Goal: Task Accomplishment & Management: Manage account settings

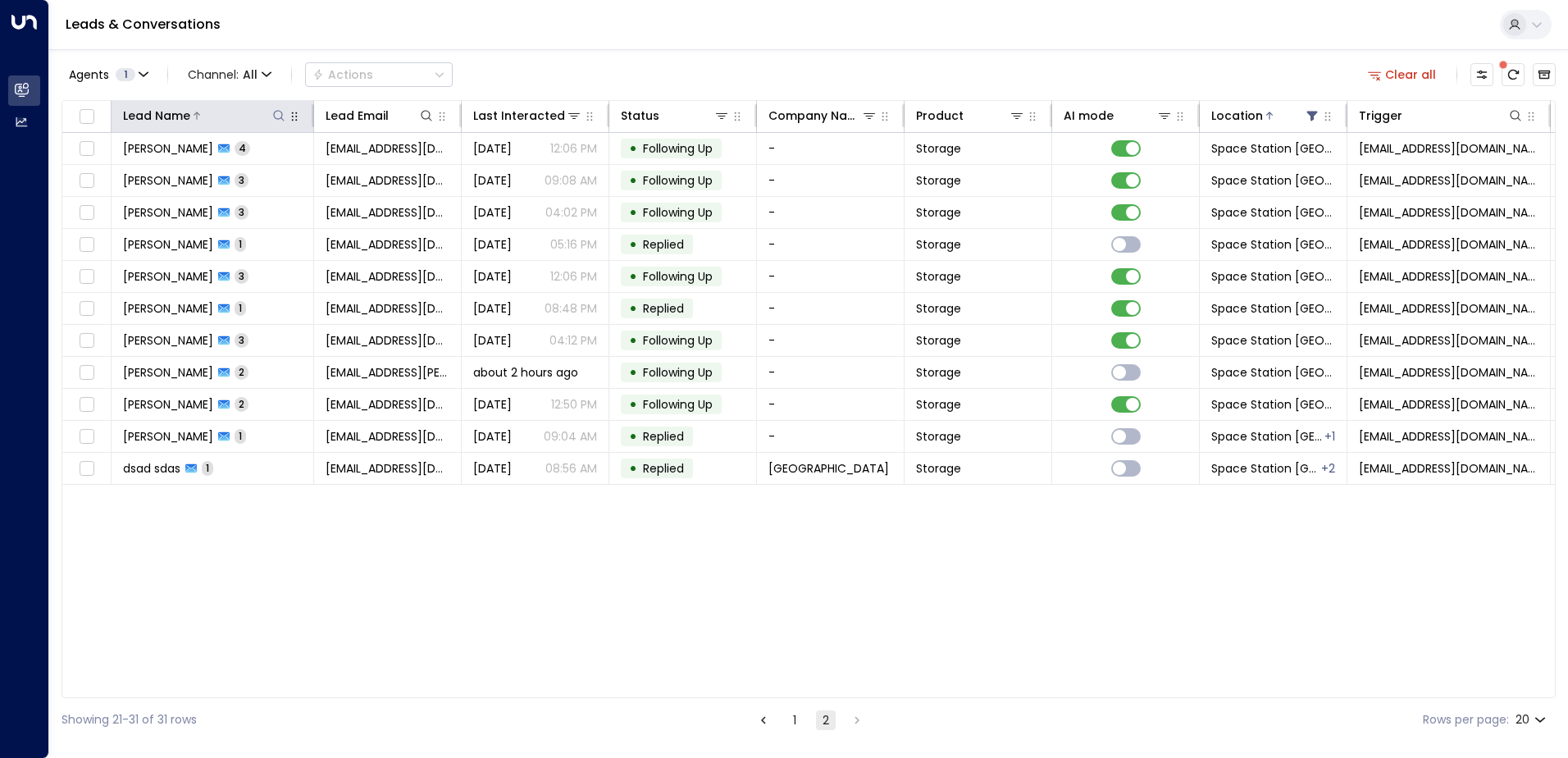
click at [283, 111] on icon at bounding box center [279, 115] width 13 height 13
type input "*******"
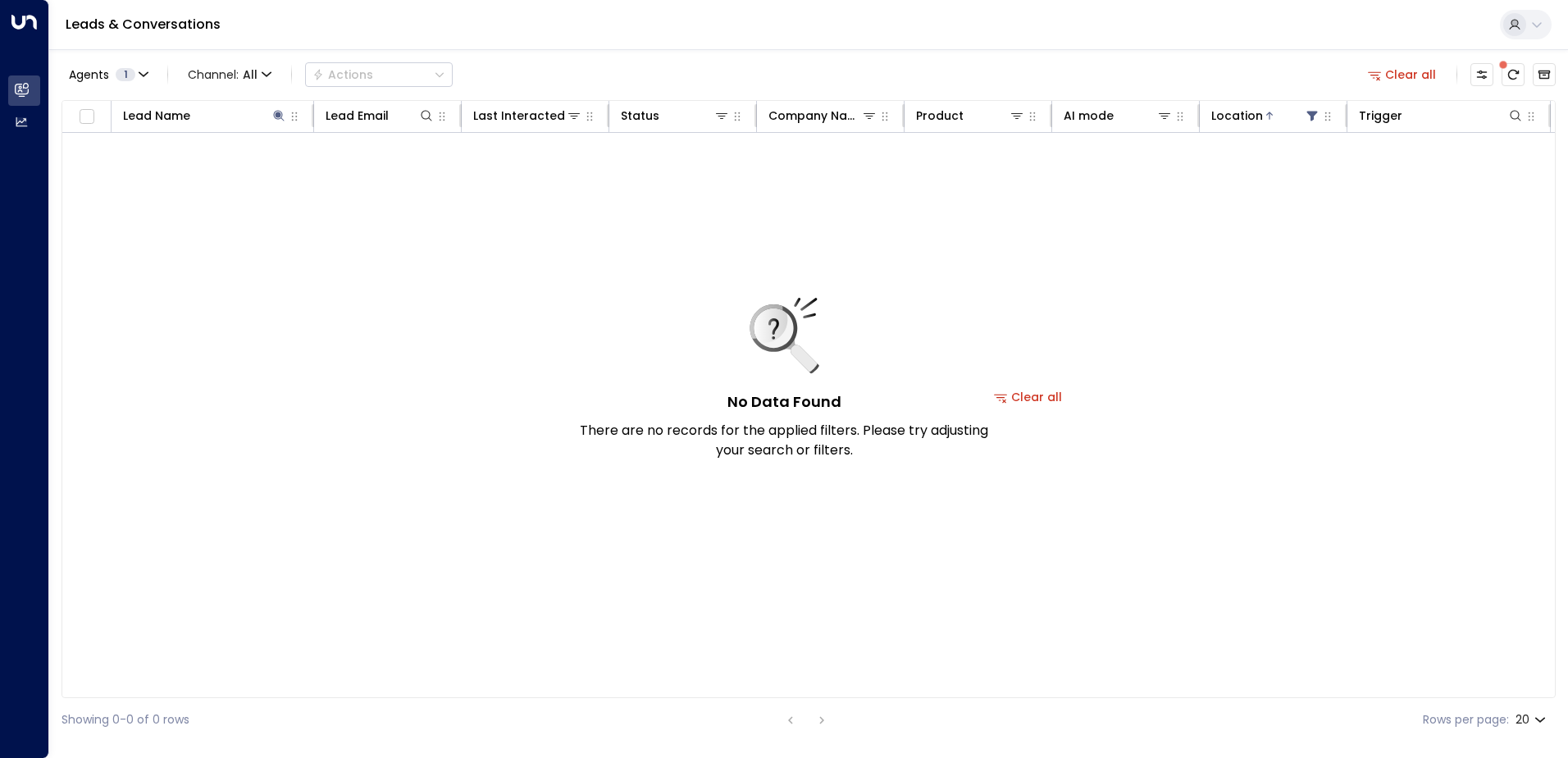
click at [578, 308] on div "No Data Found There are no records for the applied filters. Please try adjustin…" at bounding box center [1027, 397] width 1931 height 528
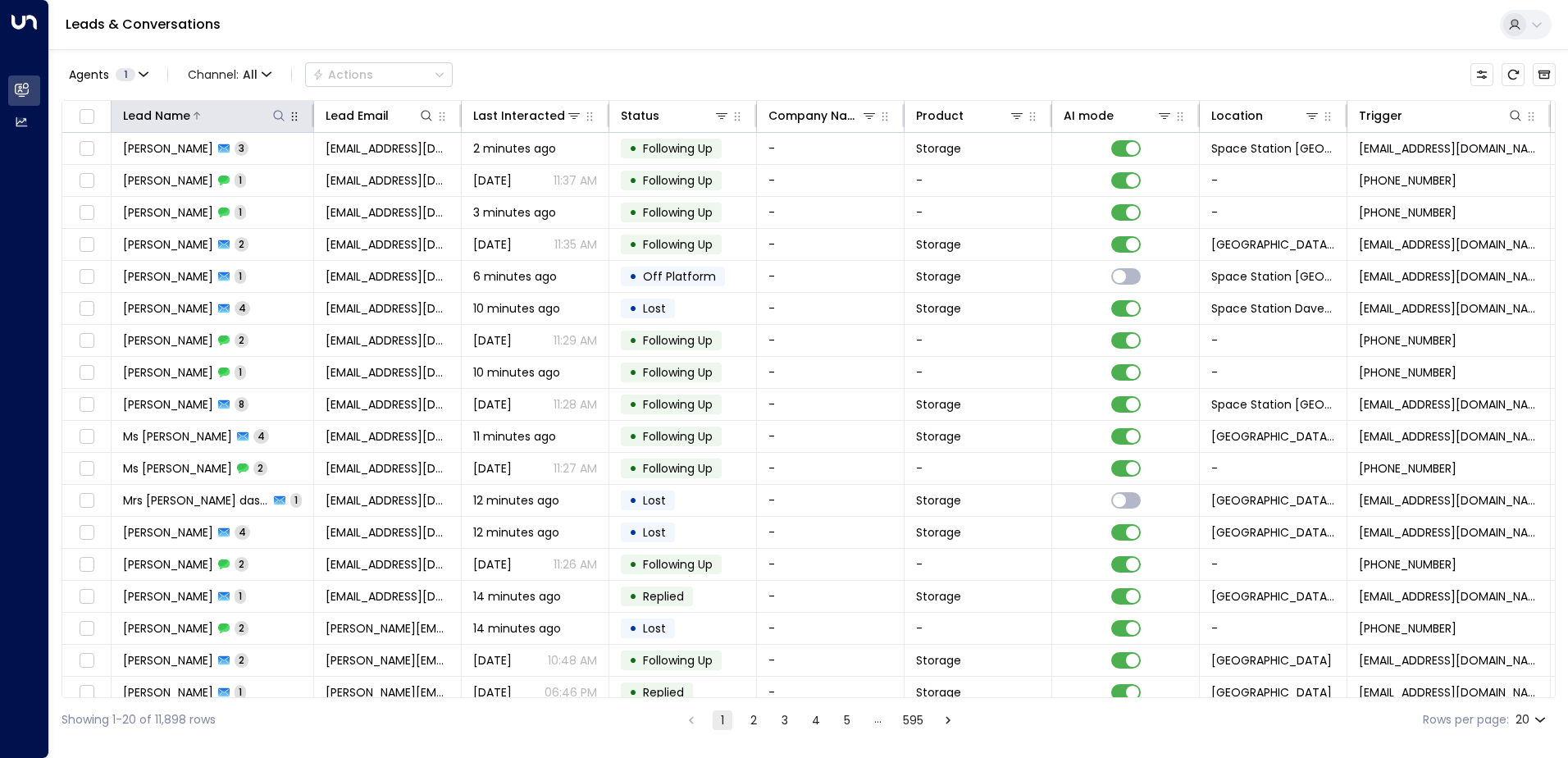
click at [281, 115] on icon at bounding box center [279, 115] width 13 height 13
type input "*******"
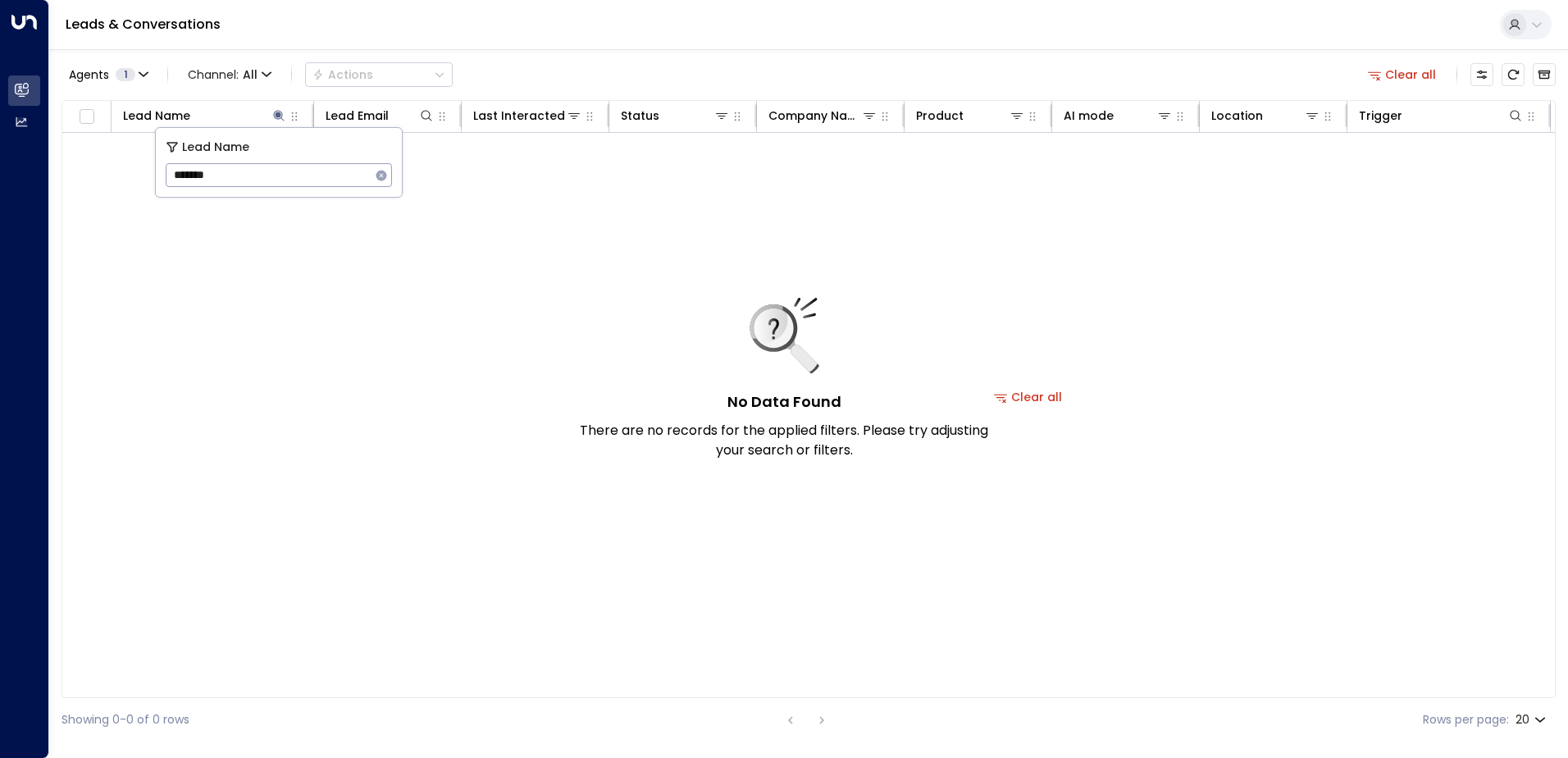
click at [630, 238] on div "No Data Found There are no records for the applied filters. Please try adjustin…" at bounding box center [1027, 397] width 1931 height 528
click at [282, 117] on icon at bounding box center [279, 115] width 13 height 13
click at [276, 110] on icon at bounding box center [279, 115] width 13 height 13
click at [381, 175] on icon "button" at bounding box center [381, 175] width 13 height 13
click at [426, 111] on icon at bounding box center [426, 115] width 11 height 11
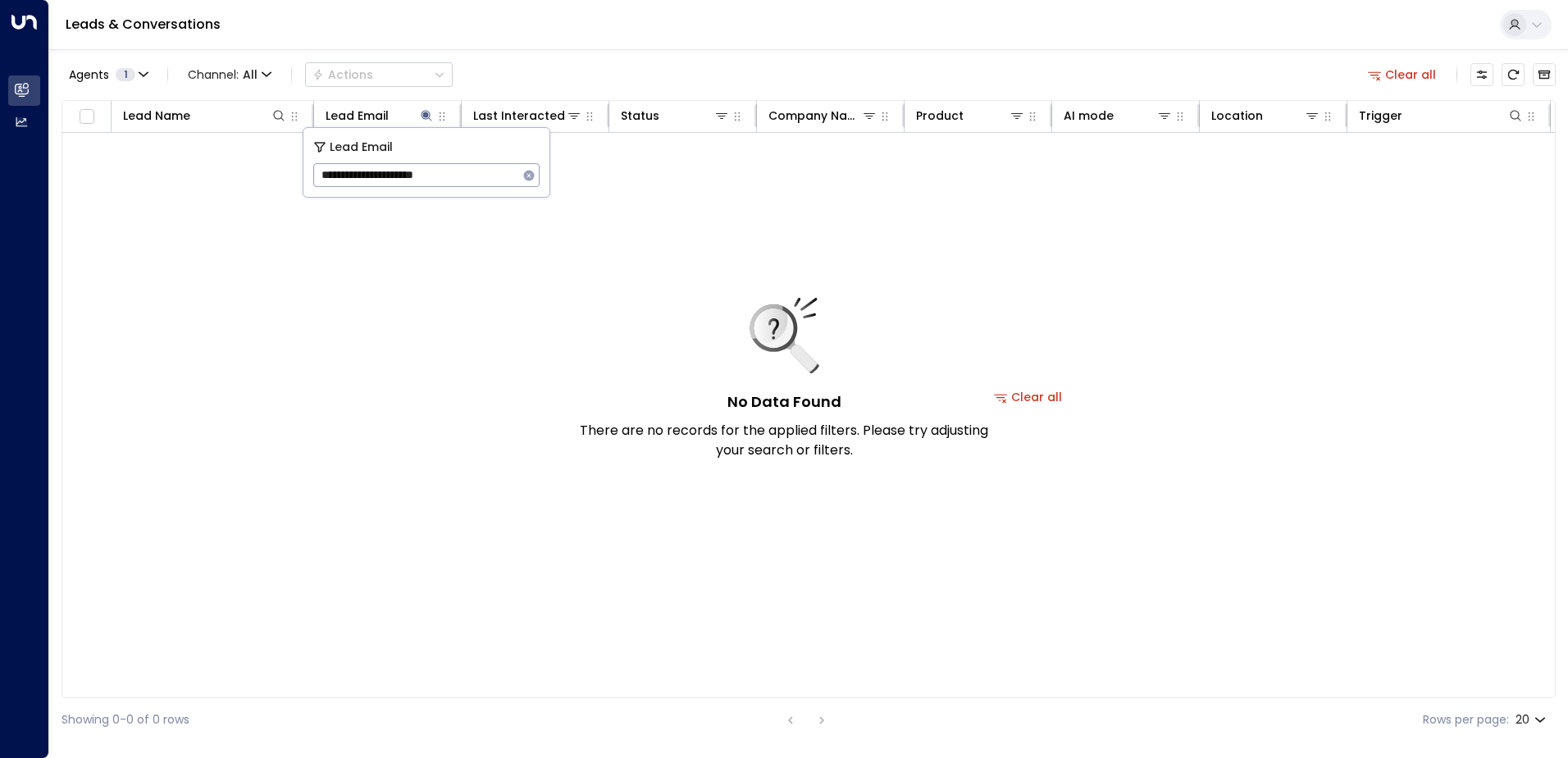
type input "**********"
click at [531, 175] on icon "button" at bounding box center [530, 175] width 11 height 11
click at [283, 114] on icon at bounding box center [279, 115] width 13 height 13
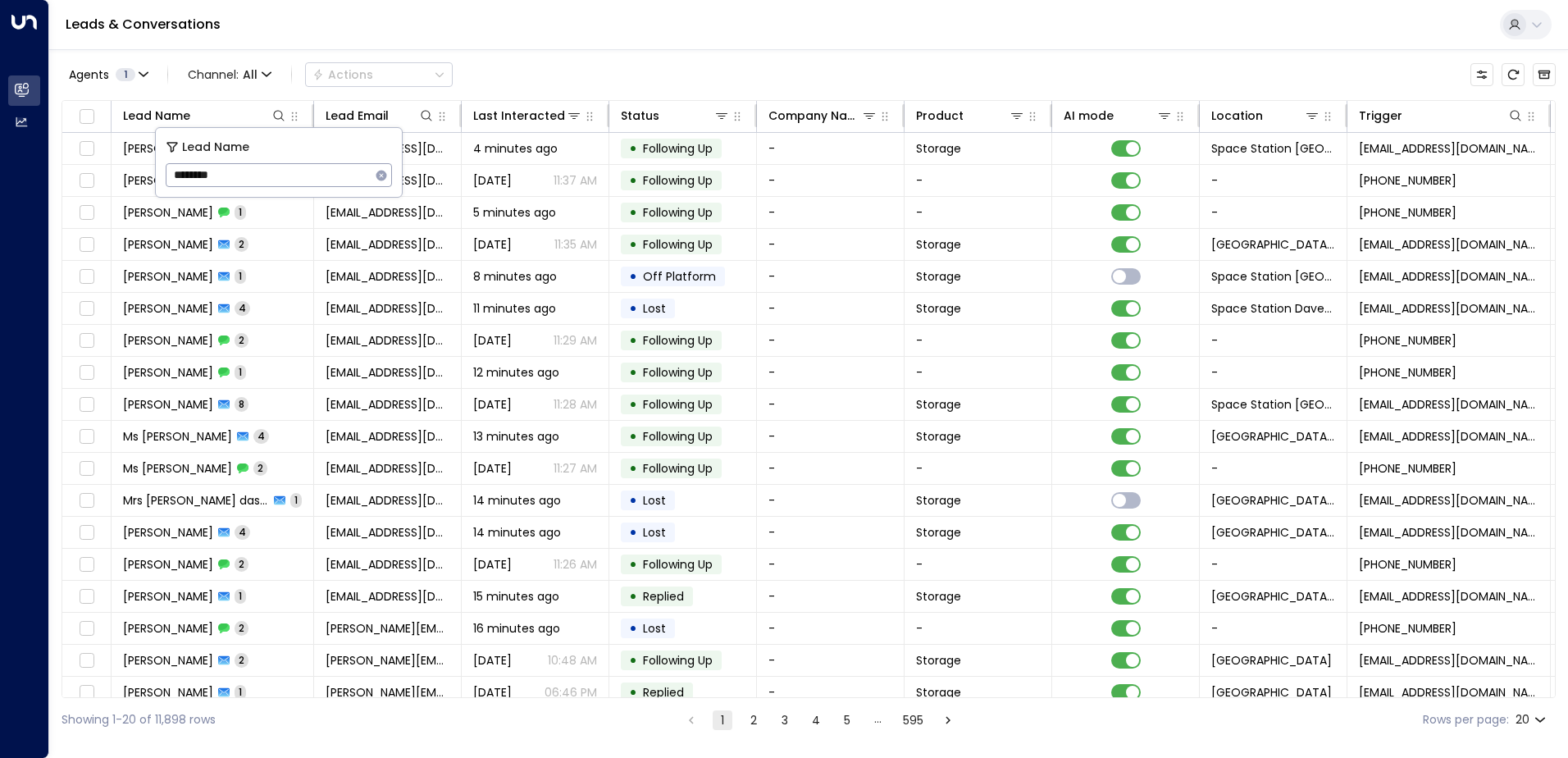
type input "*********"
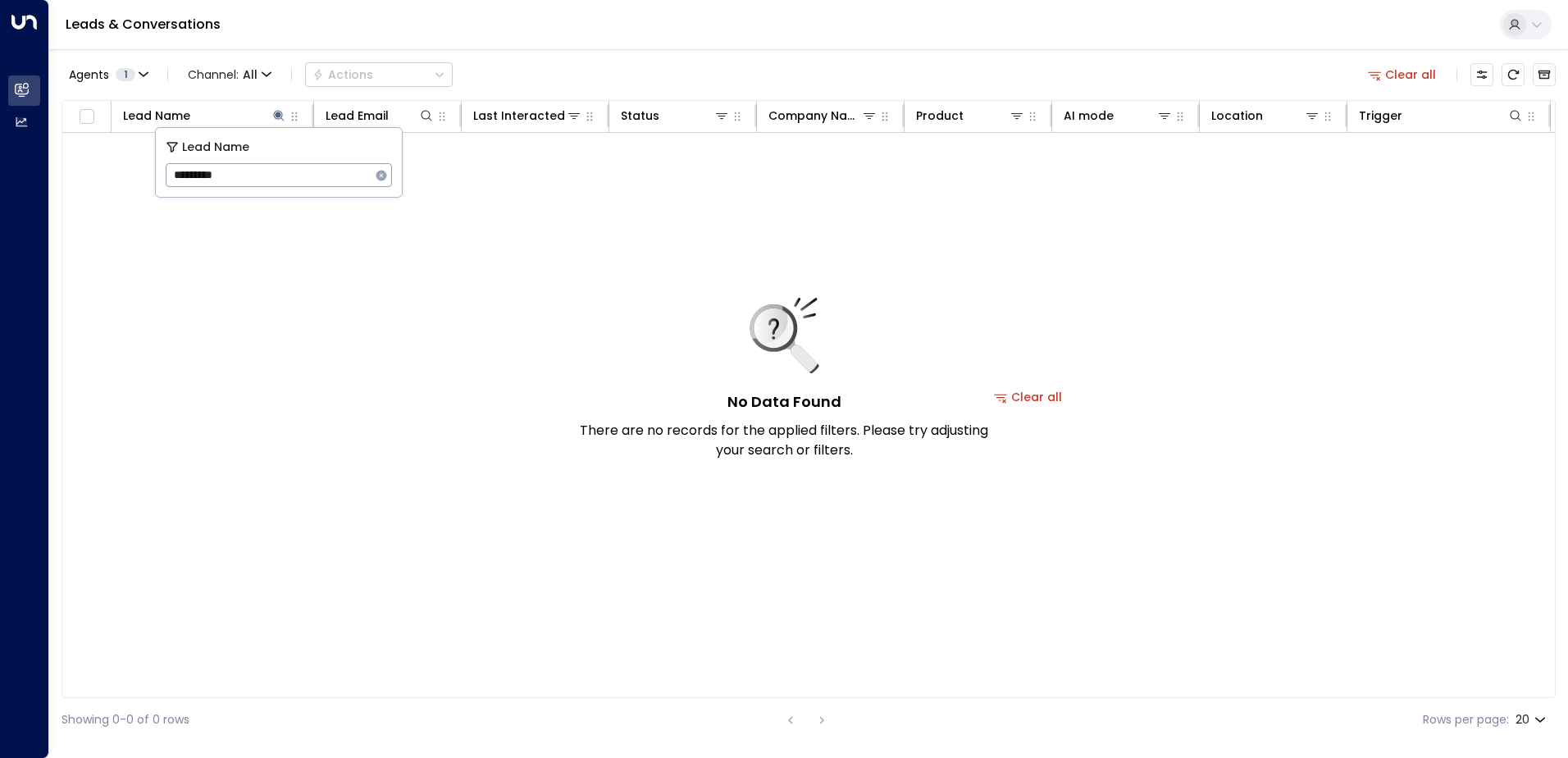
click at [641, 245] on div "No Data Found There are no records for the applied filters. Please try adjustin…" at bounding box center [1027, 397] width 1931 height 528
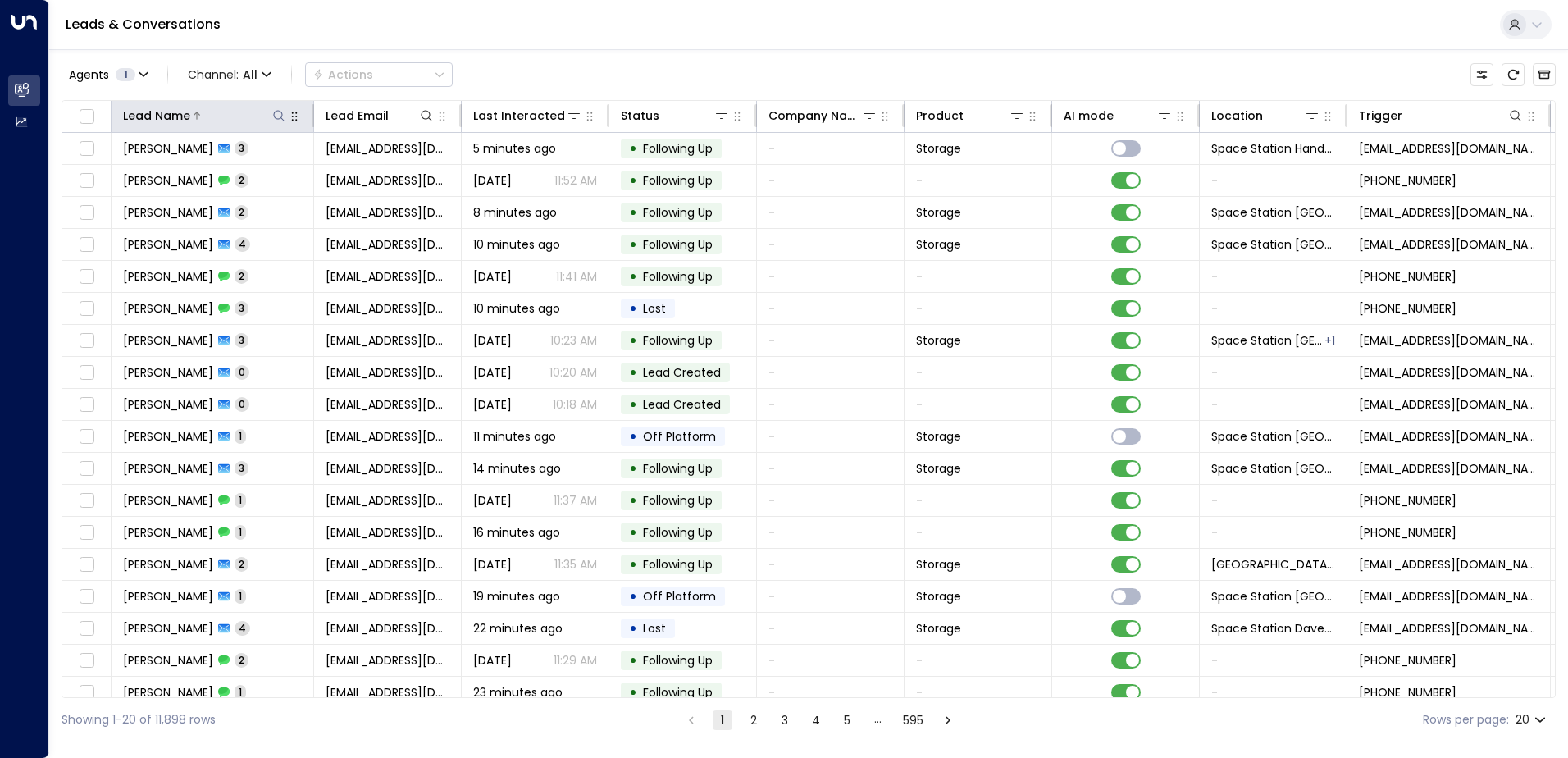
click at [275, 115] on icon at bounding box center [279, 115] width 13 height 13
type input "*******"
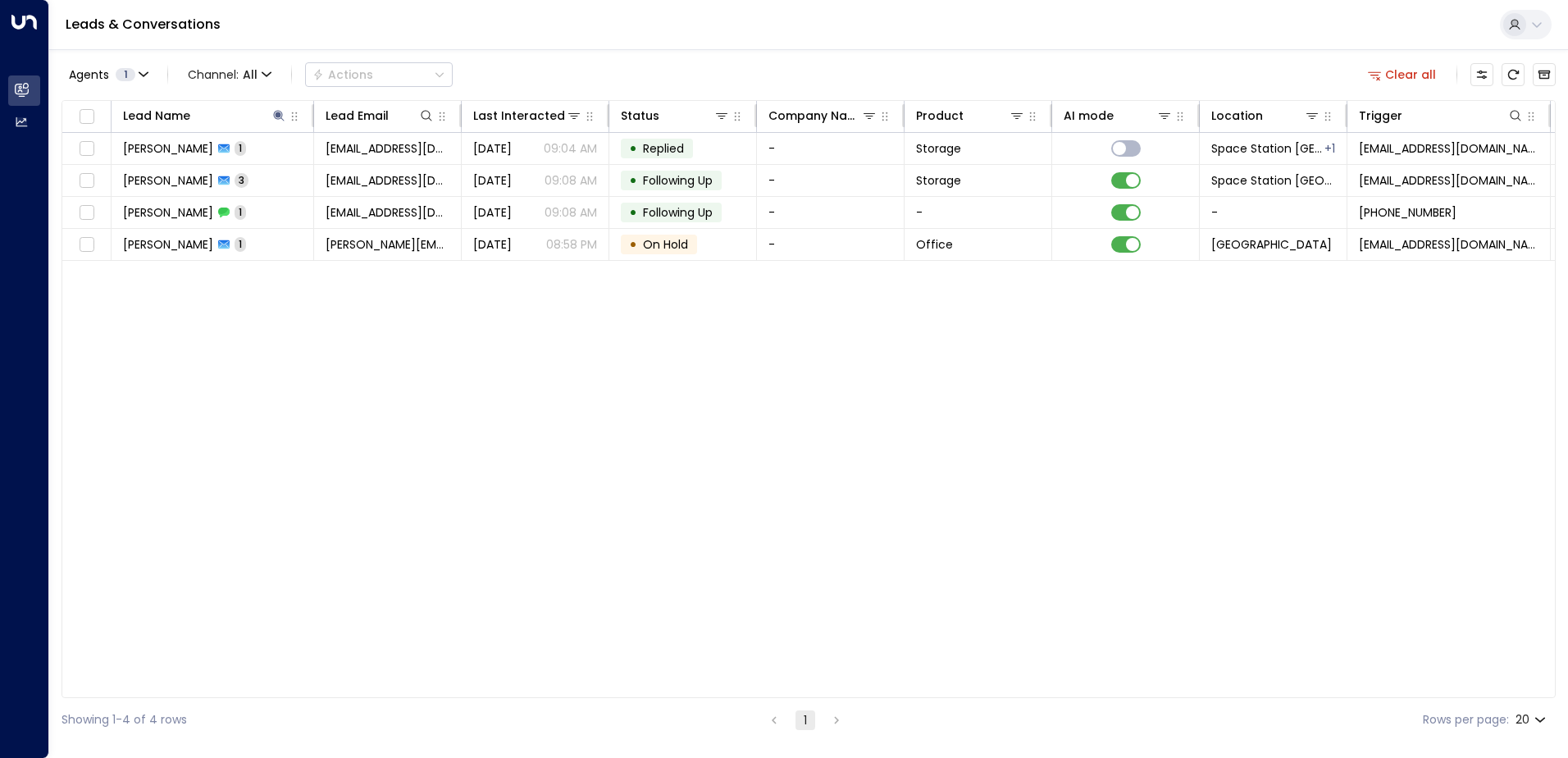
click at [539, 289] on div "Lead Name Lead Email Last Interacted Status Company Name Product AI mode Locati…" at bounding box center [808, 398] width 1494 height 598
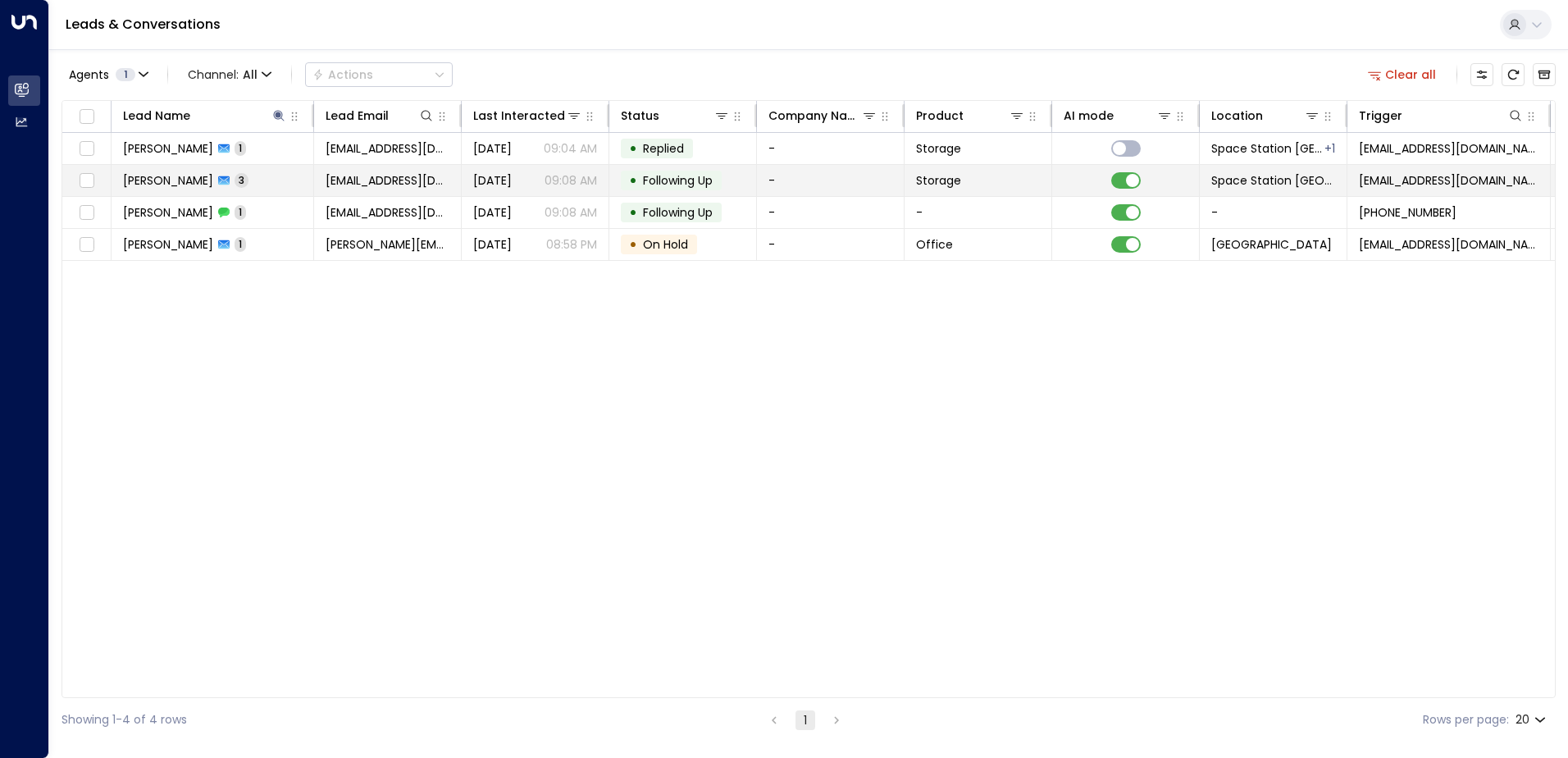
click at [568, 182] on p "09:08 AM" at bounding box center [570, 180] width 52 height 16
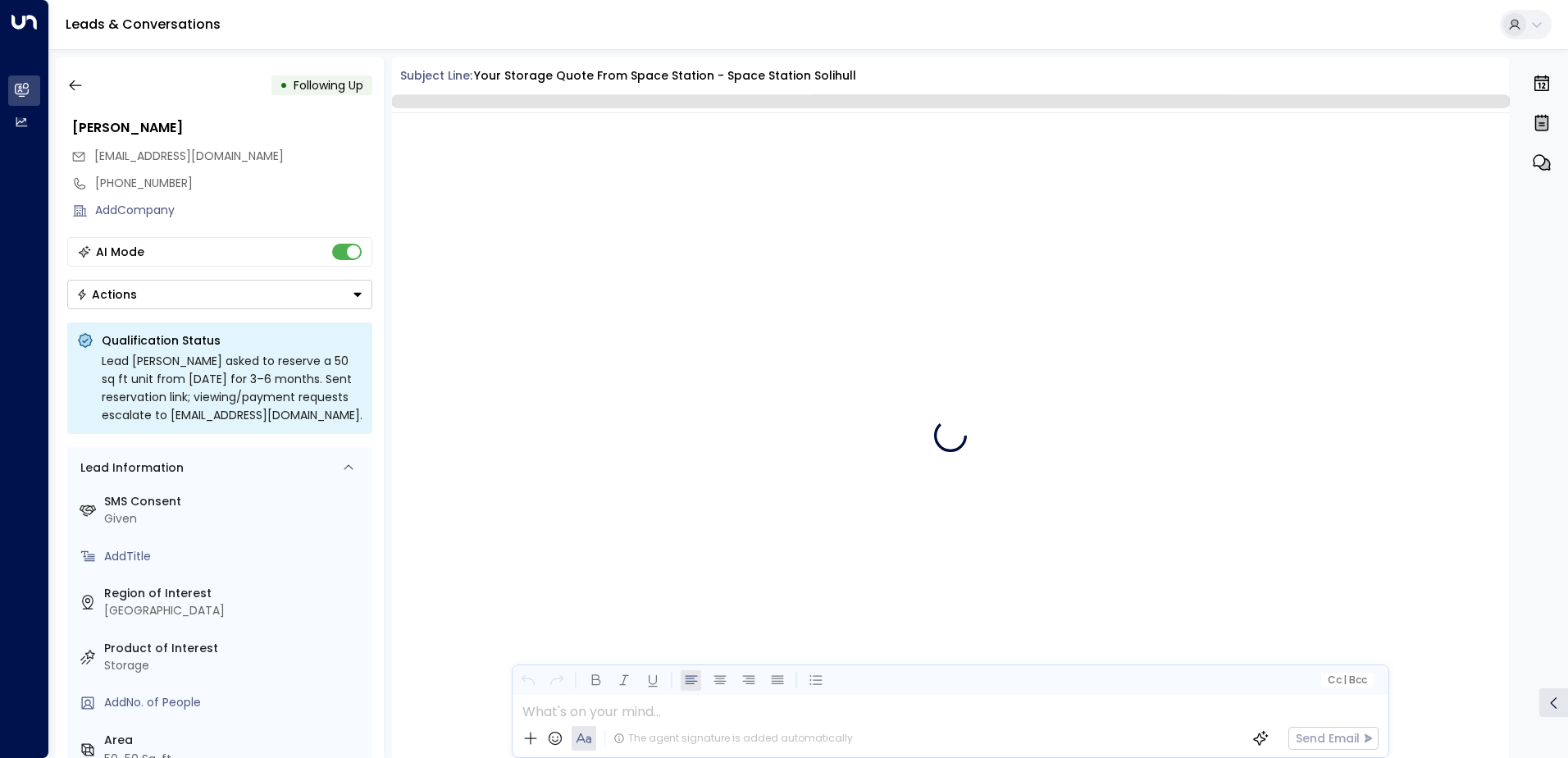
scroll to position [1747, 0]
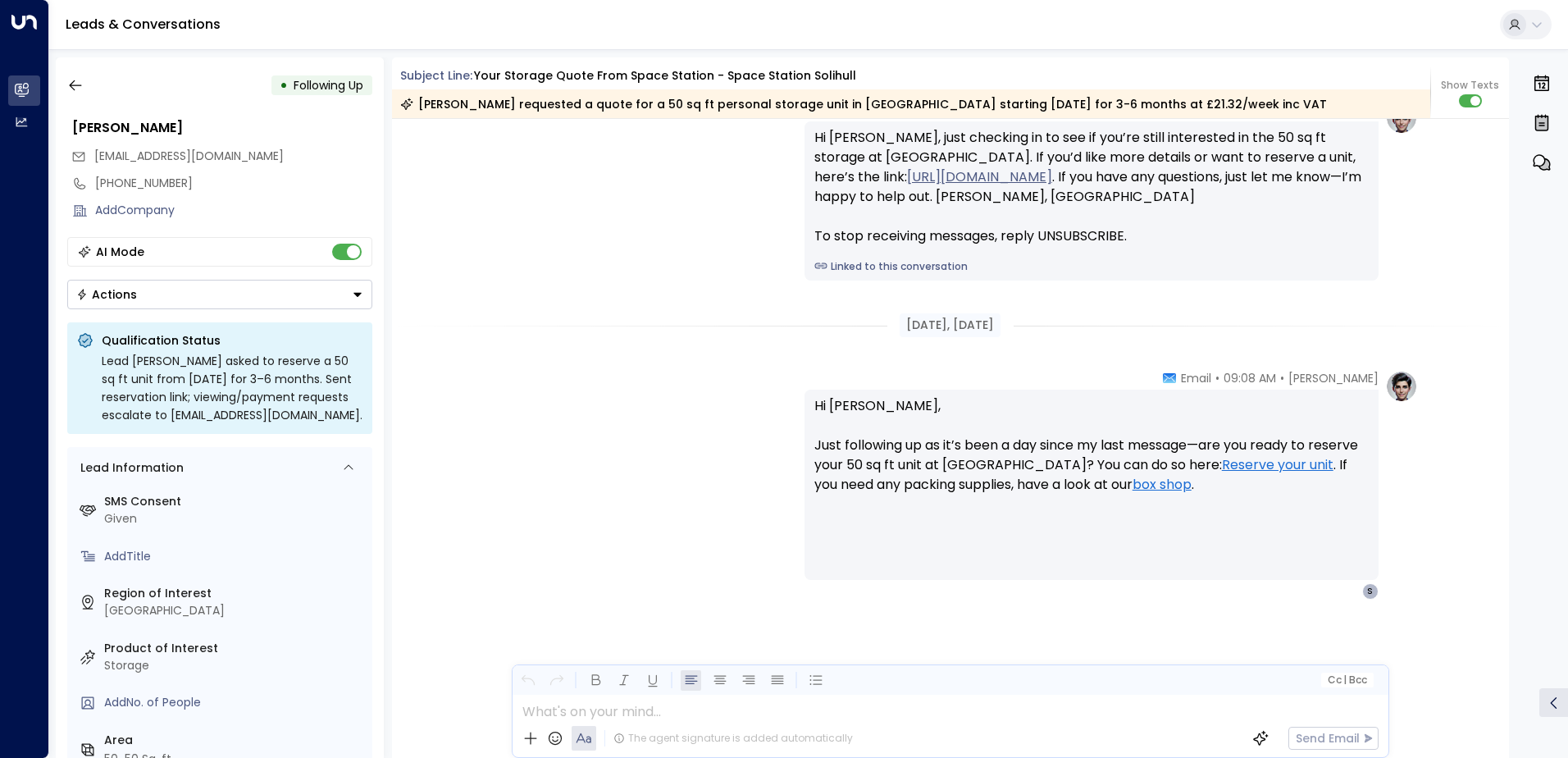
click at [349, 243] on div "AI Mode" at bounding box center [220, 252] width 305 height 30
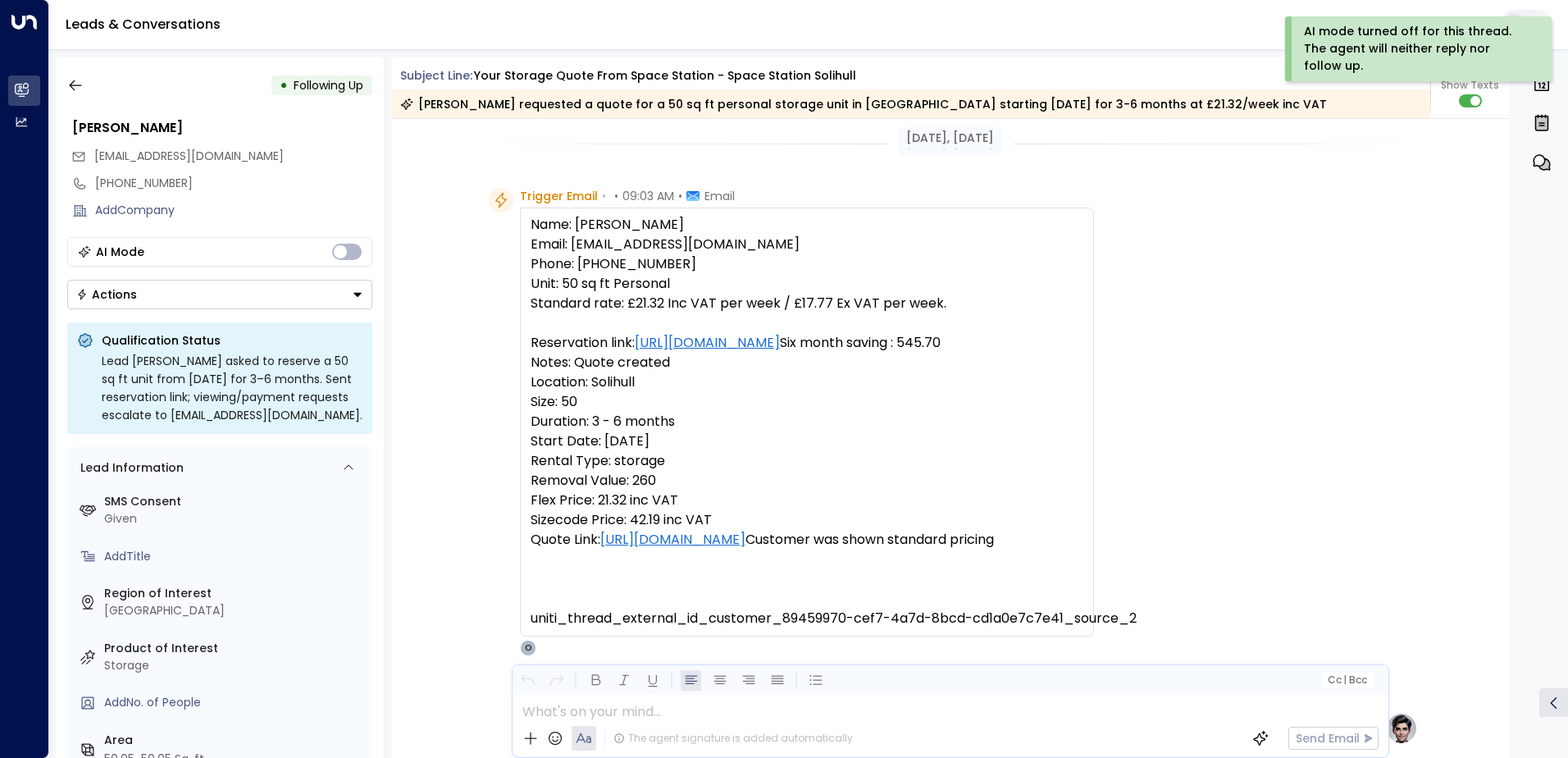
scroll to position [0, 0]
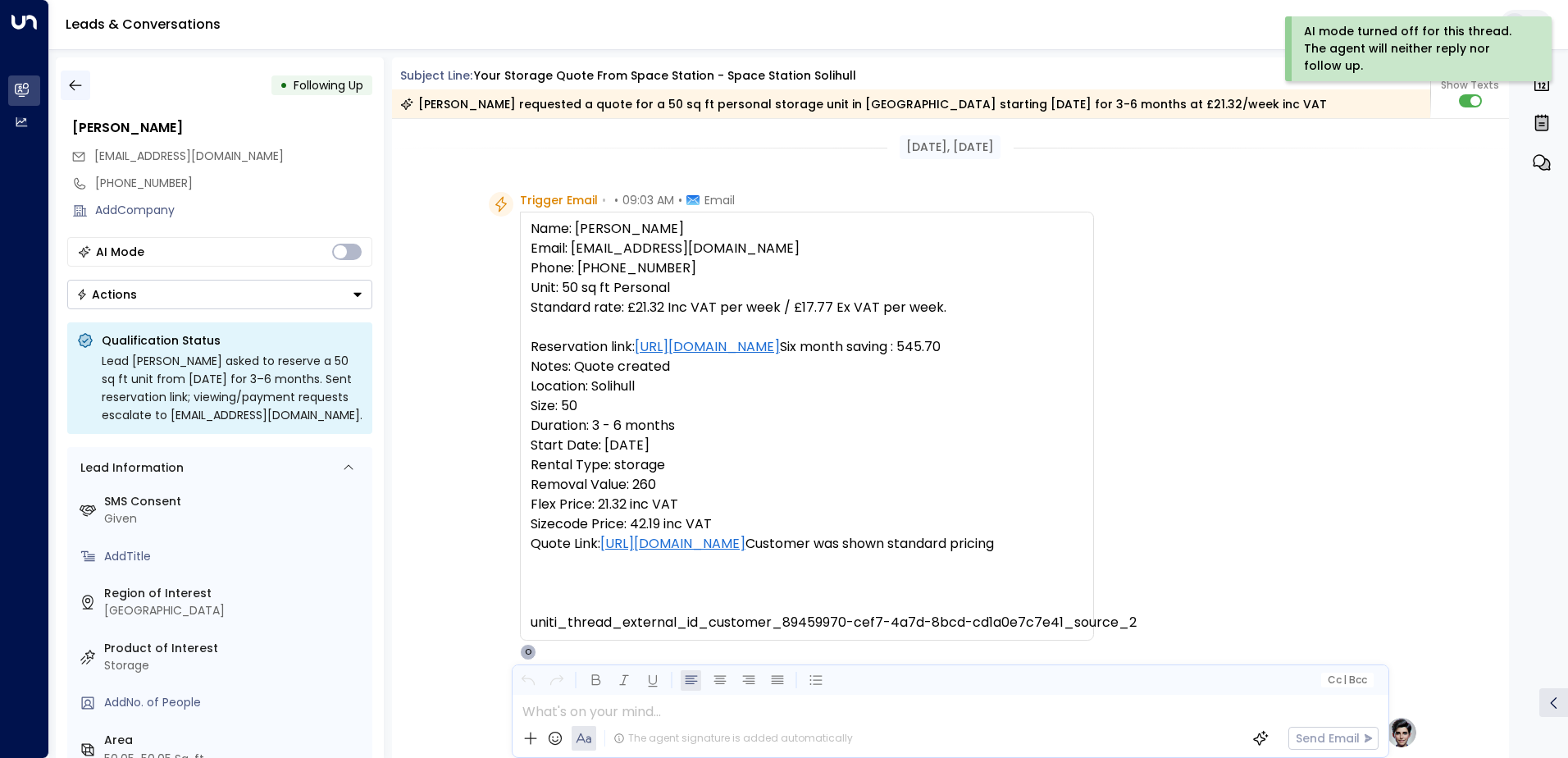
click at [76, 81] on icon "button" at bounding box center [76, 85] width 16 height 16
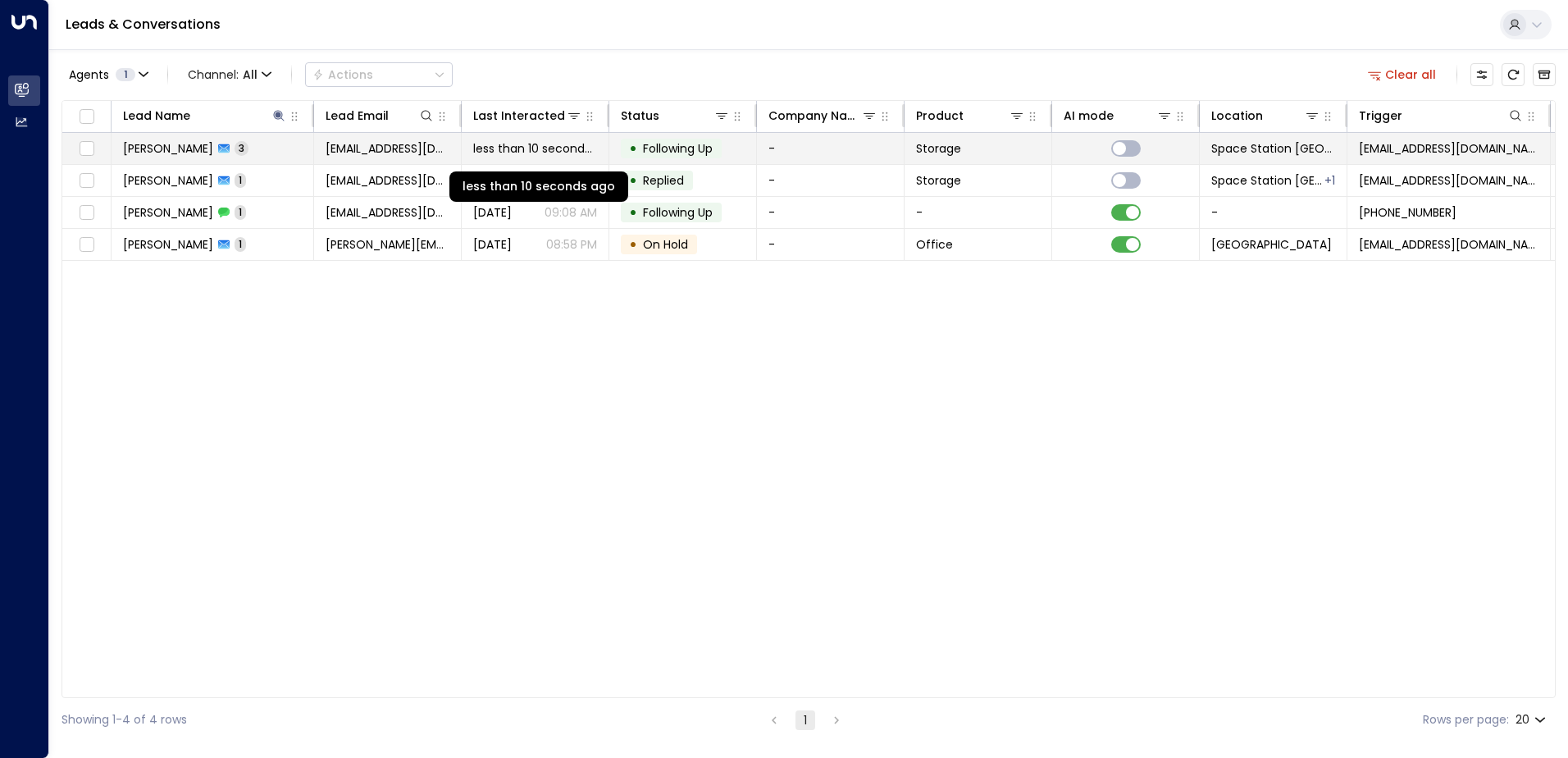
click at [527, 142] on span "less than 10 seconds ago" at bounding box center [535, 148] width 124 height 16
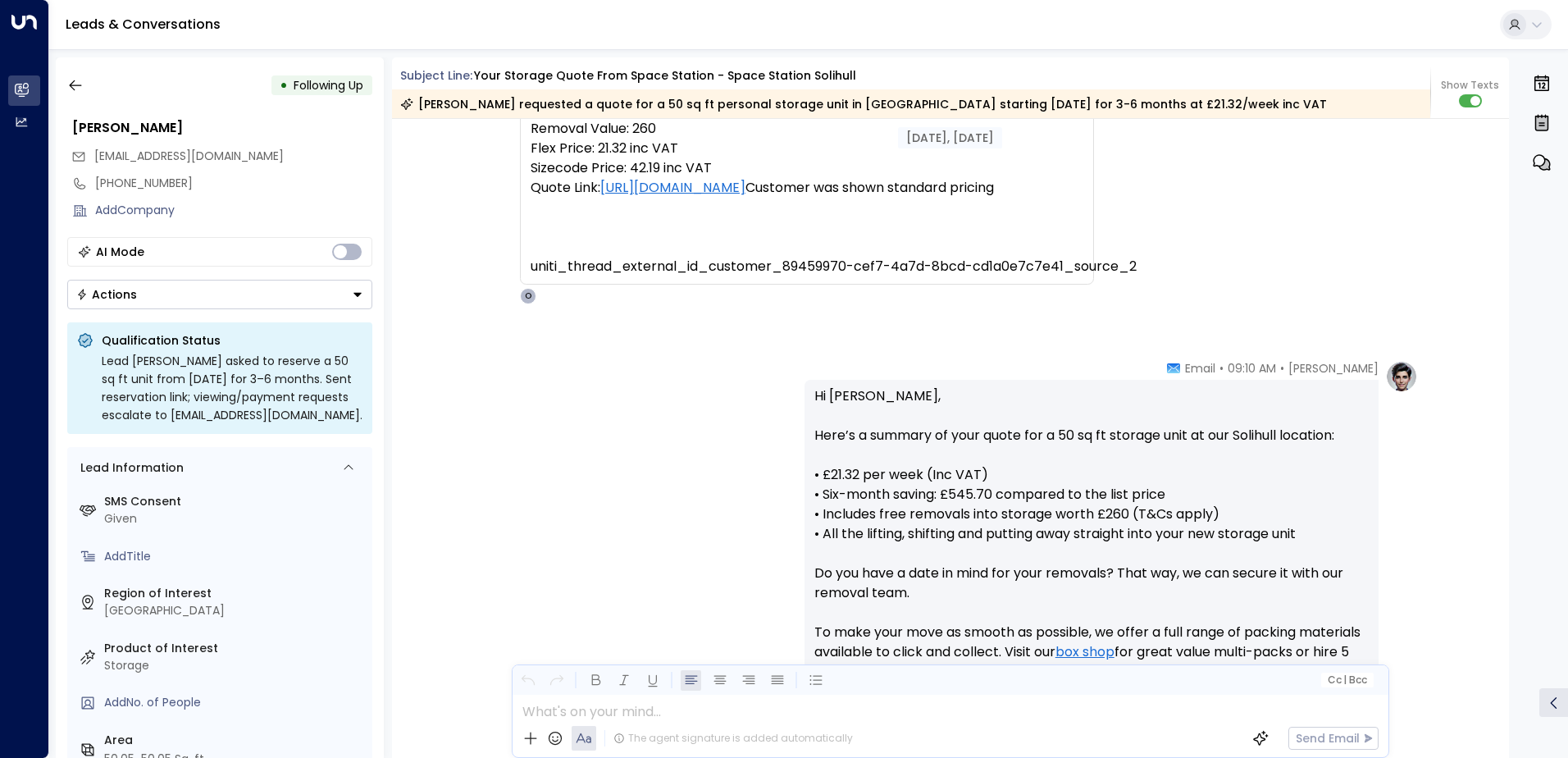
scroll to position [192, 0]
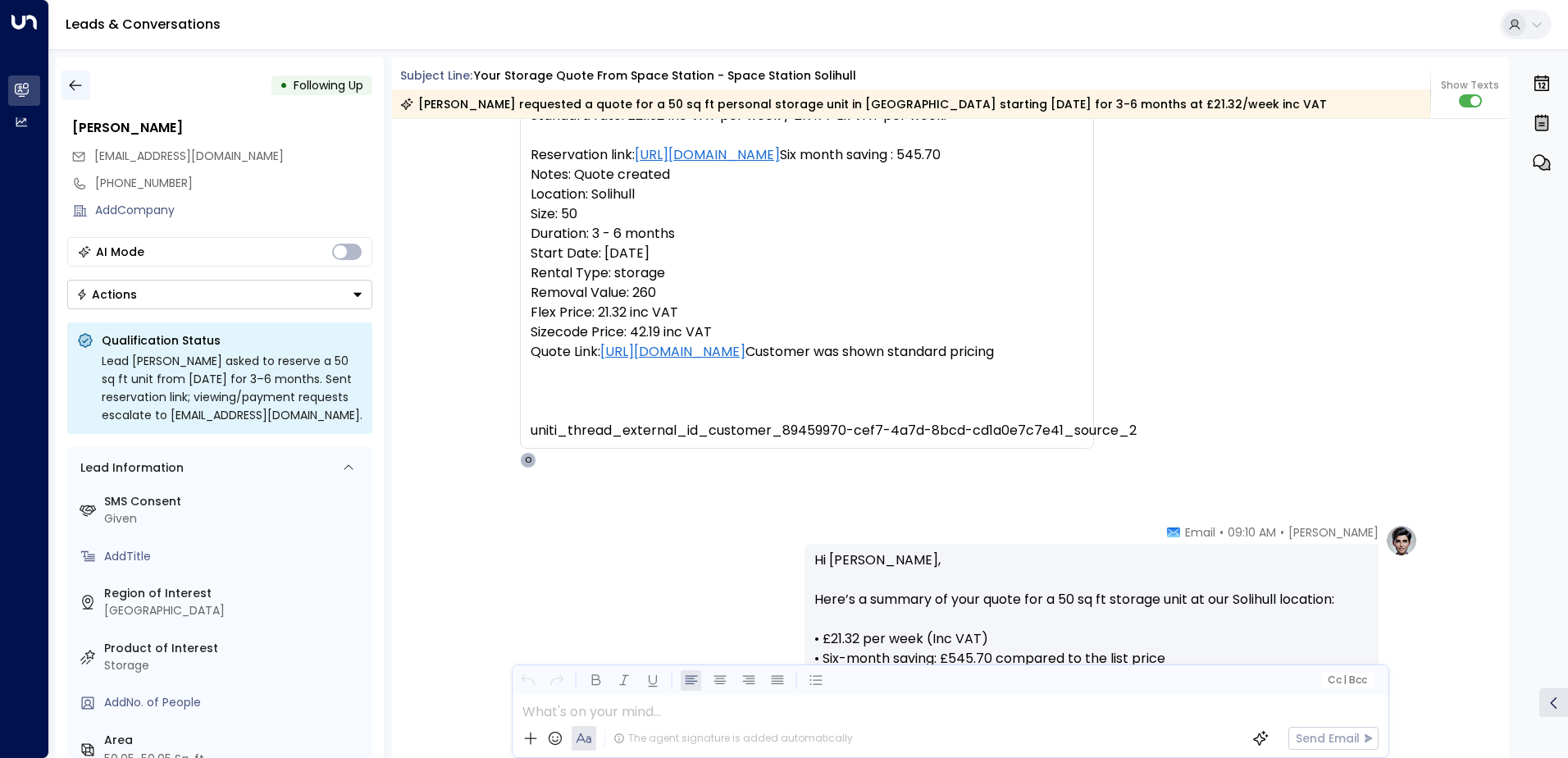
click at [75, 83] on icon "button" at bounding box center [76, 85] width 16 height 16
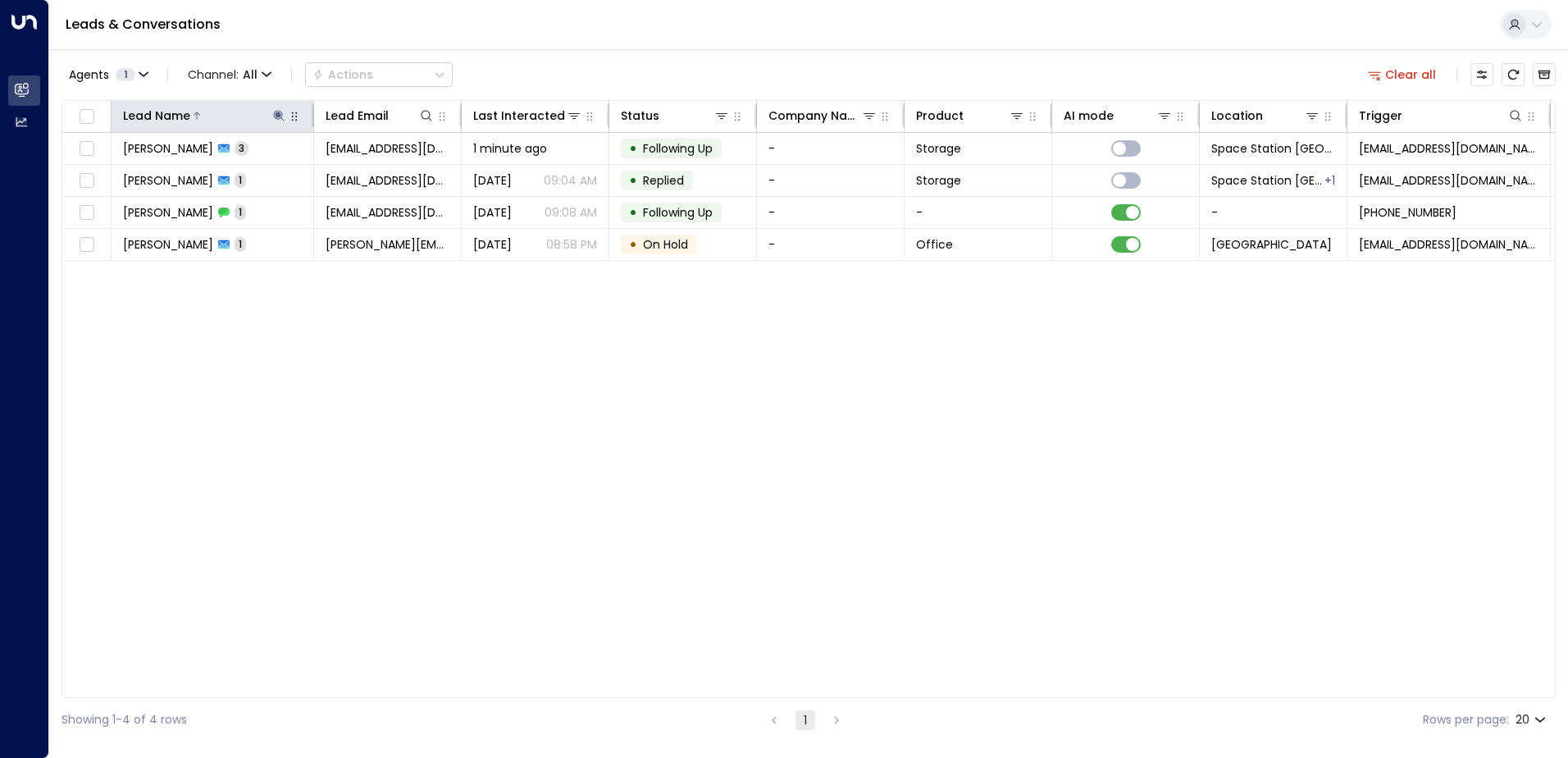
click at [275, 111] on icon at bounding box center [279, 115] width 11 height 11
click at [381, 172] on icon "button" at bounding box center [382, 175] width 11 height 11
click at [303, 170] on input "text" at bounding box center [279, 175] width 227 height 31
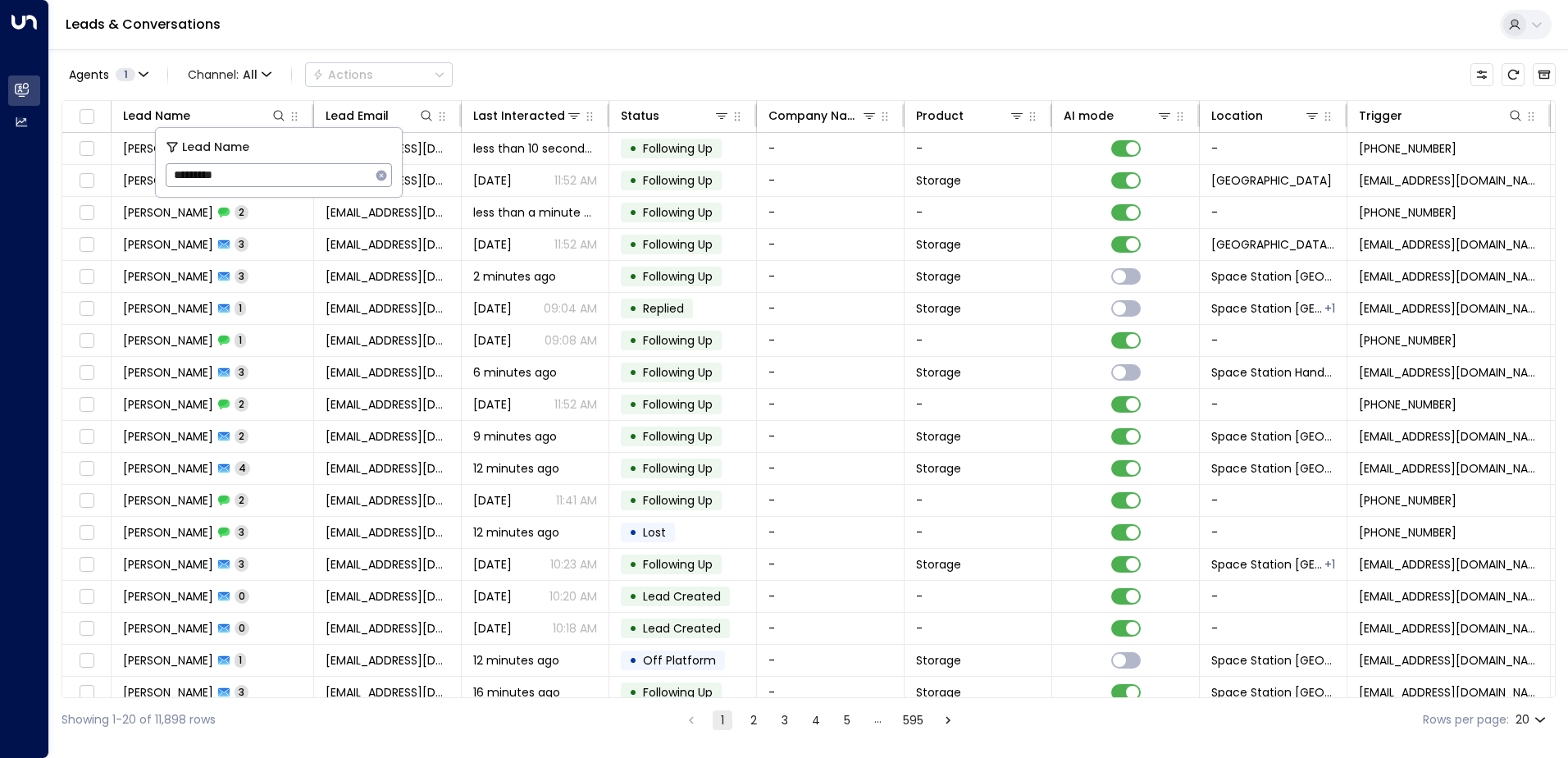
type input "**********"
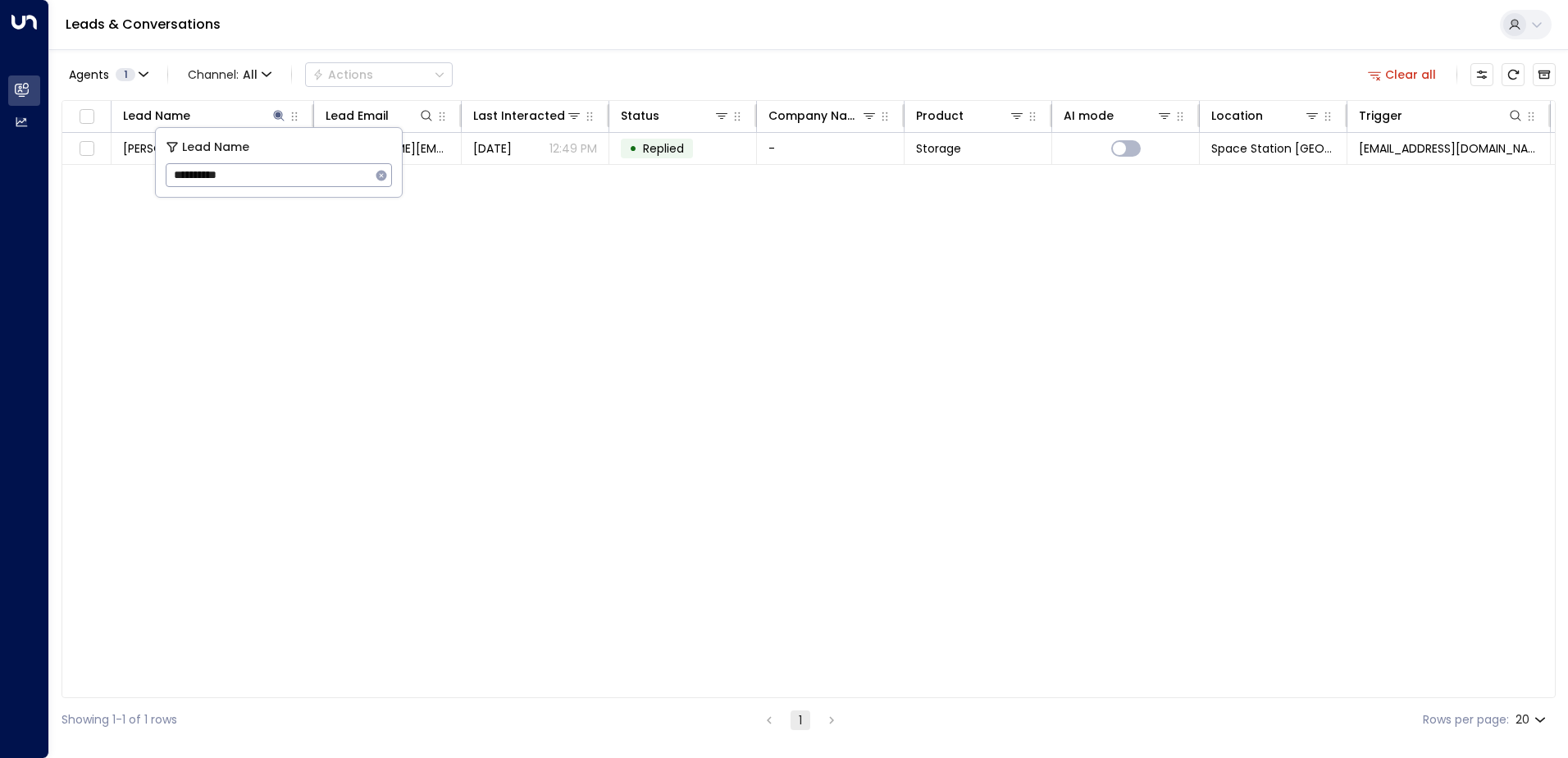
click at [513, 306] on div "Lead Name Lead Email Last Interacted Status Company Name Product AI mode Locati…" at bounding box center [808, 398] width 1494 height 598
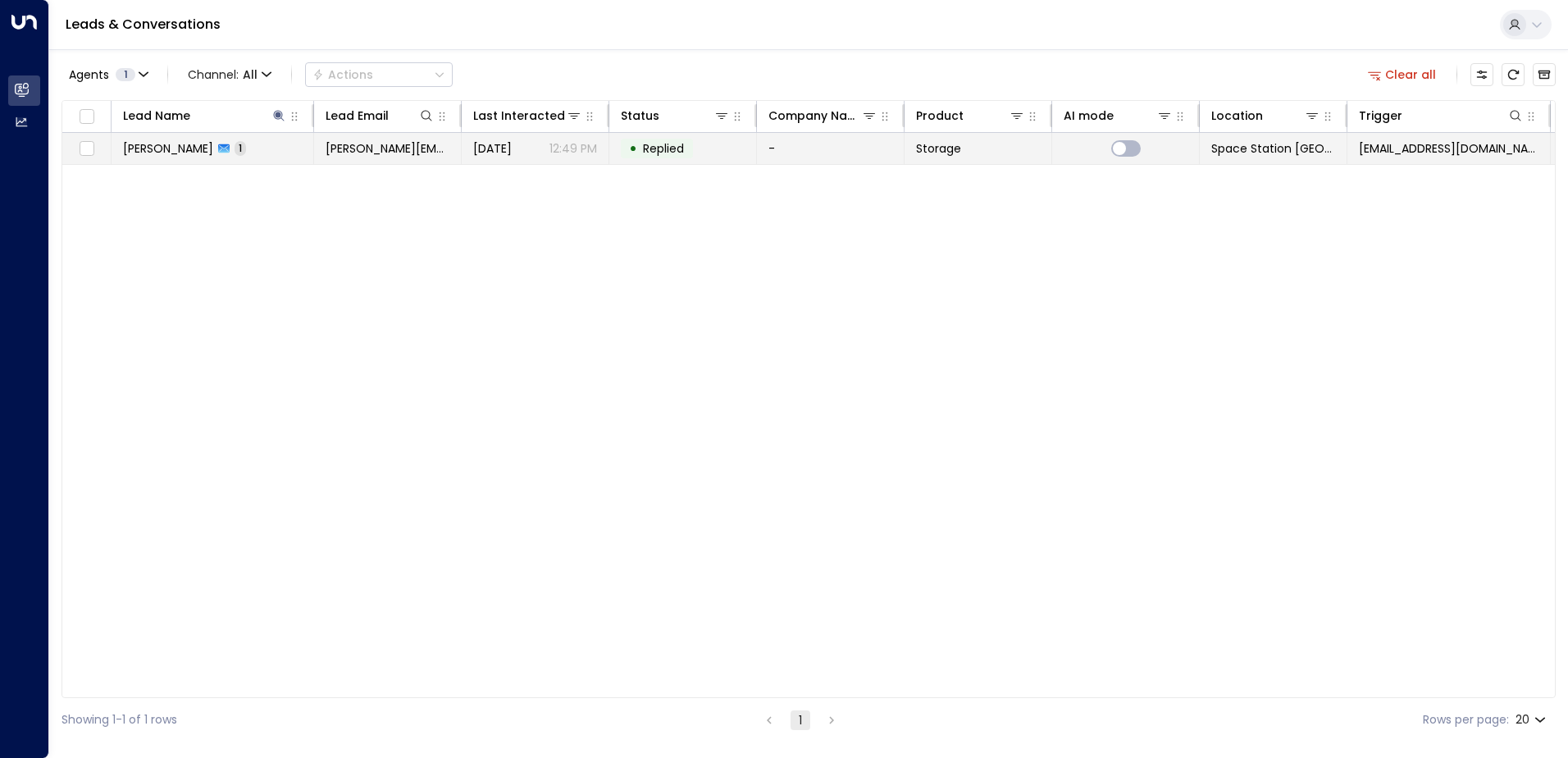
click at [535, 154] on div "Yesterday 12:49 PM" at bounding box center [535, 148] width 124 height 16
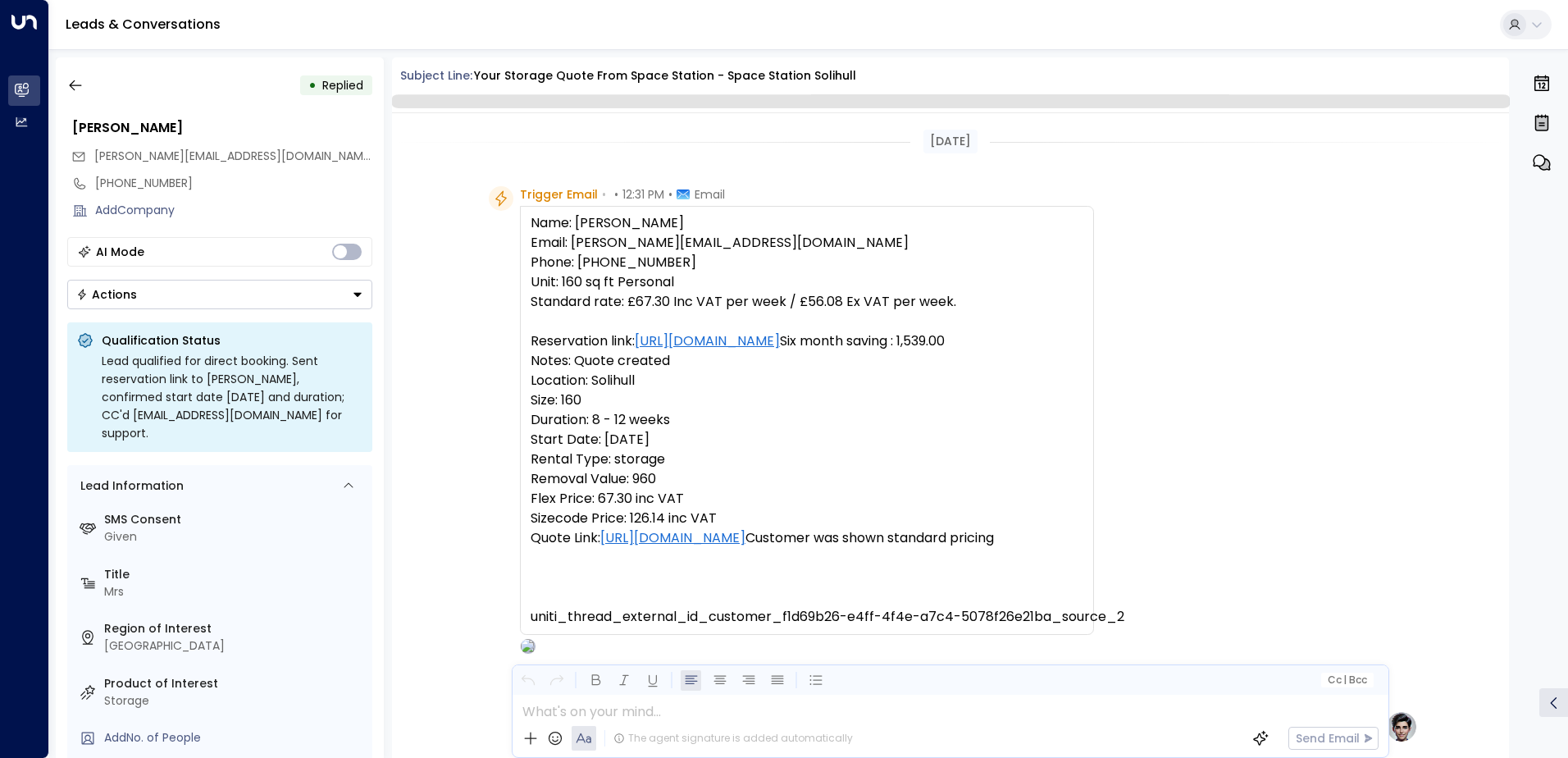
scroll to position [619, 0]
